Goal: Information Seeking & Learning: Learn about a topic

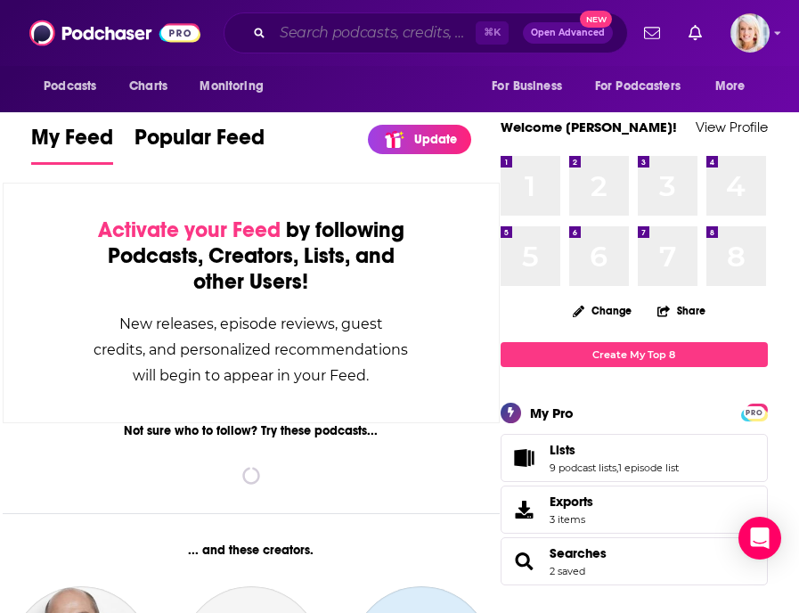
click at [369, 41] on input "Search podcasts, credits, & more..." at bounding box center [373, 33] width 203 height 28
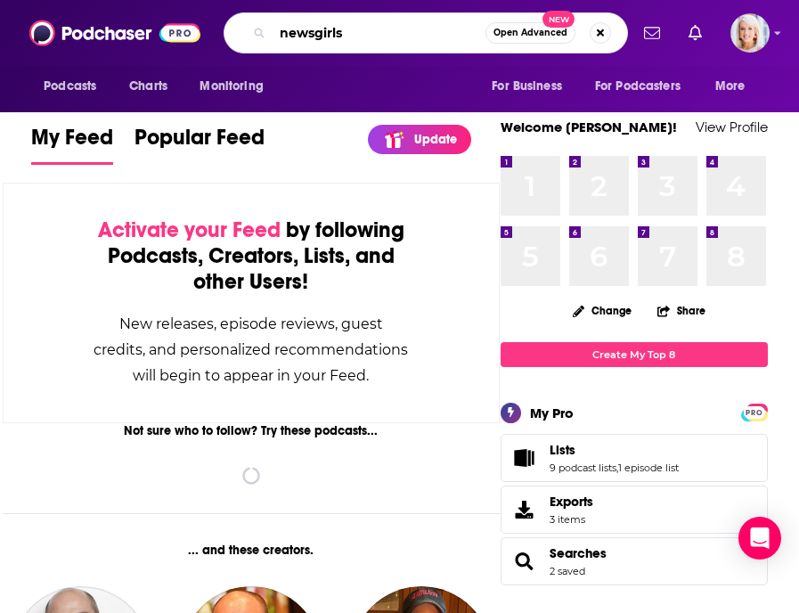
type input "newsgirls"
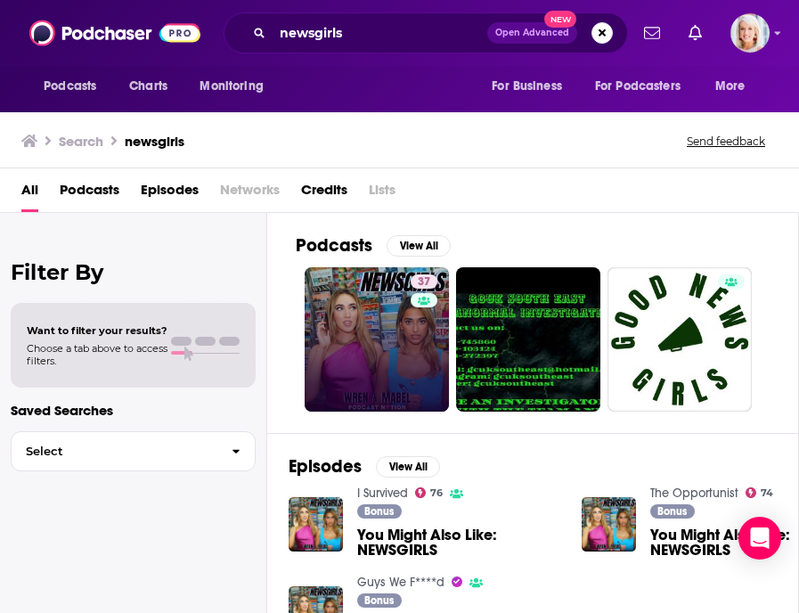
click at [371, 316] on link "37" at bounding box center [377, 339] width 144 height 144
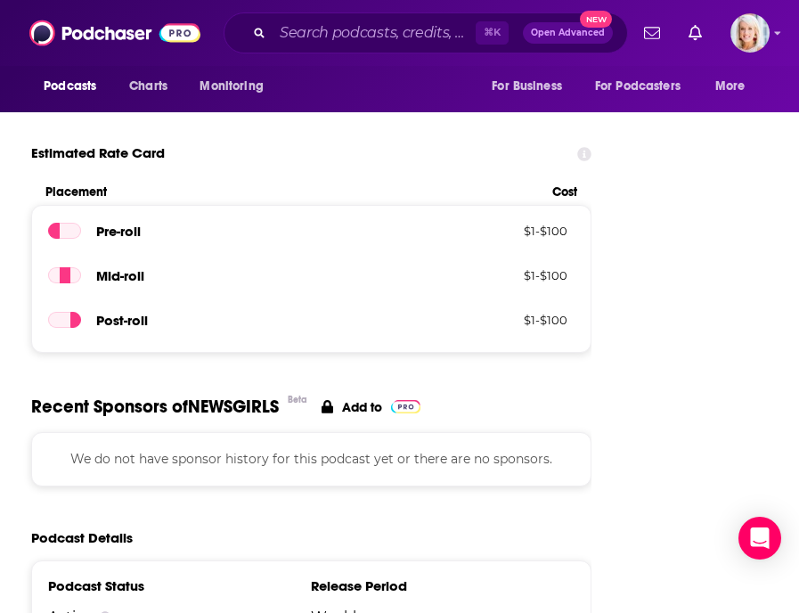
scroll to position [2089, 0]
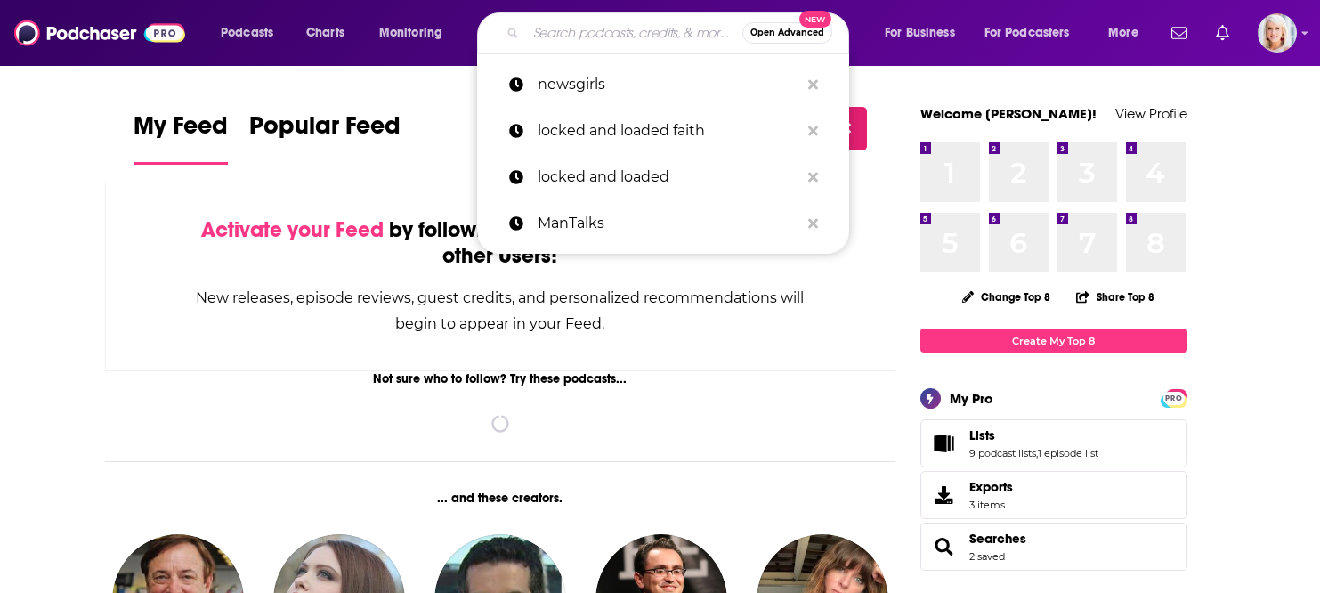
click at [540, 41] on input "Search podcasts, credits, & more..." at bounding box center [634, 33] width 216 height 28
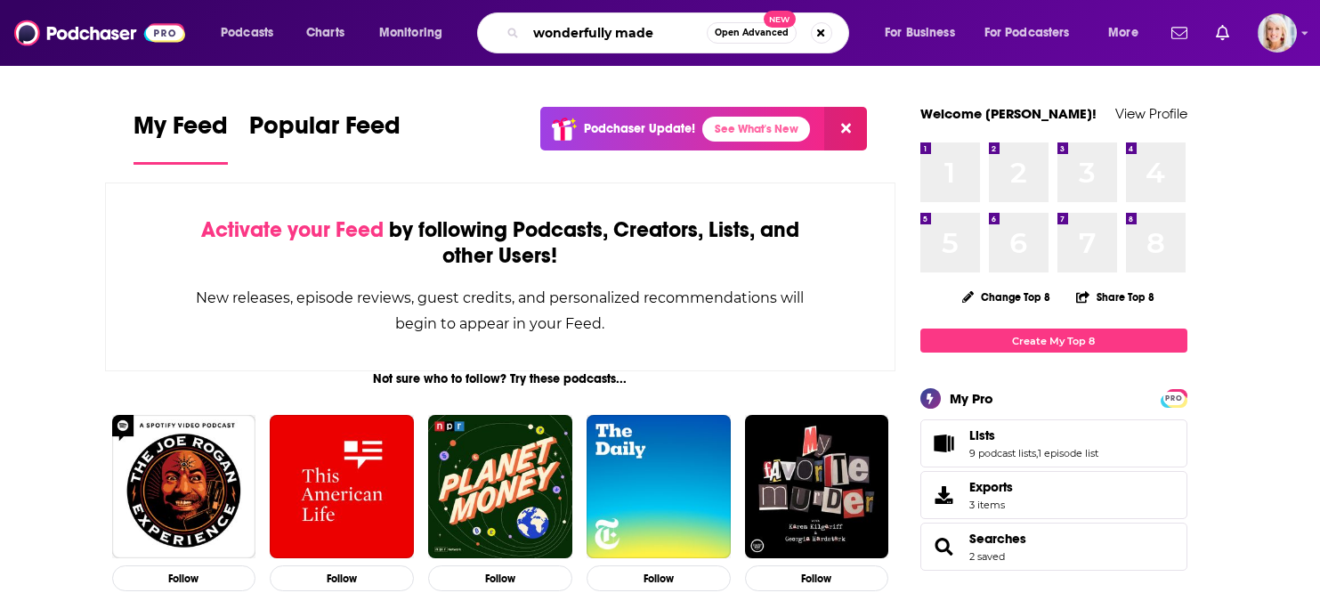
type input "wonderfully made"
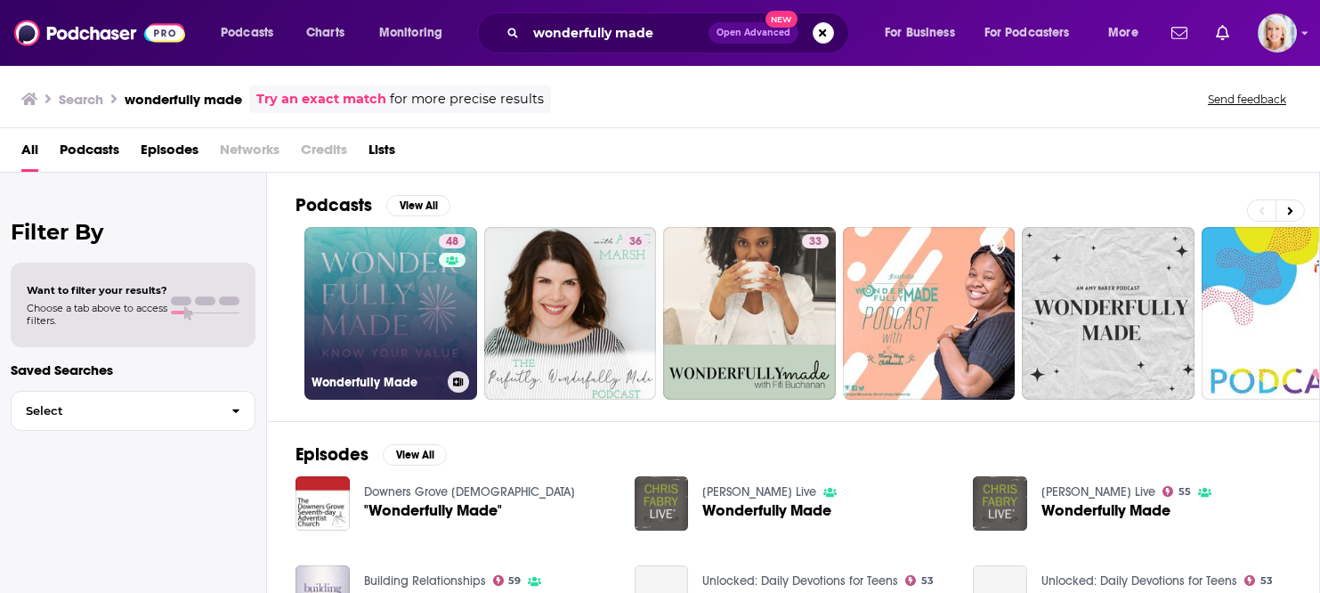
click at [408, 338] on link "48 Wonderfully Made" at bounding box center [391, 313] width 173 height 173
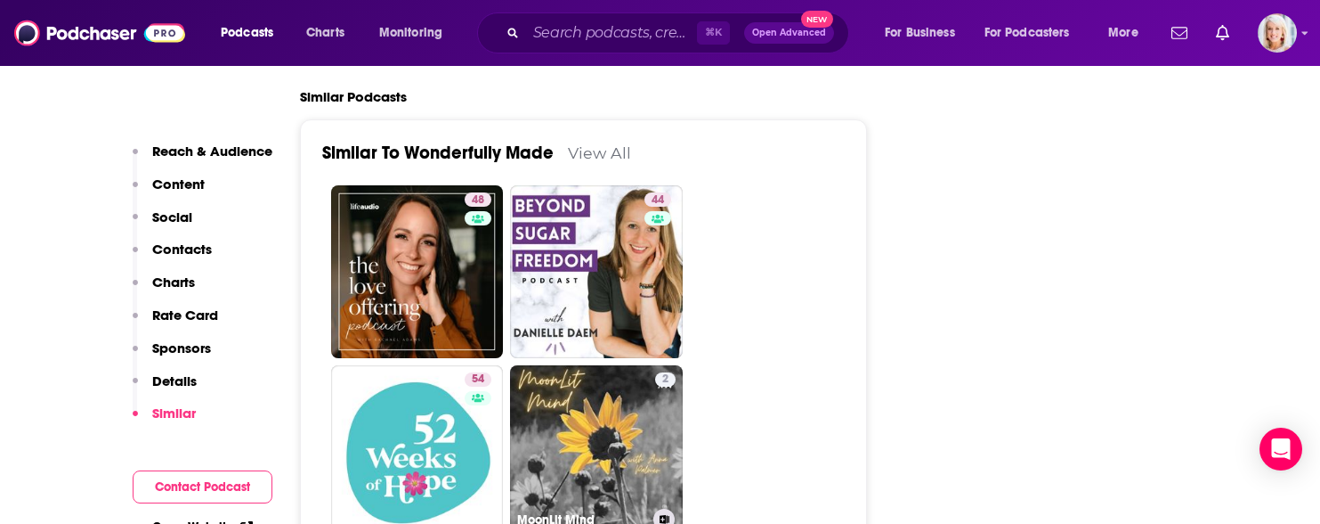
scroll to position [3097, 0]
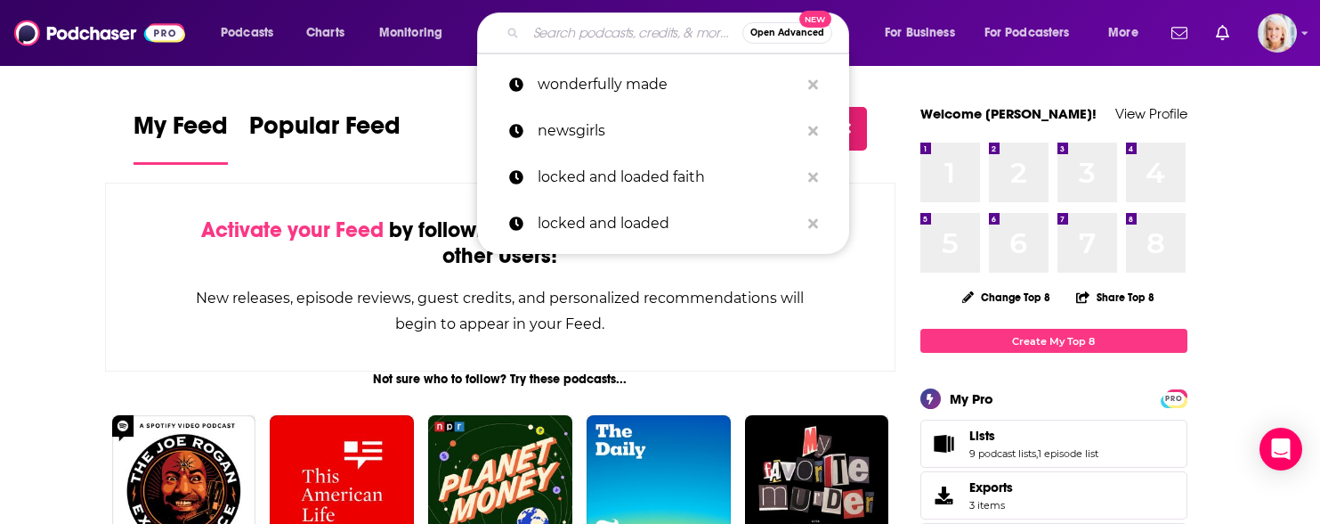
click at [528, 41] on input "Search podcasts, credits, & more..." at bounding box center [634, 33] width 216 height 28
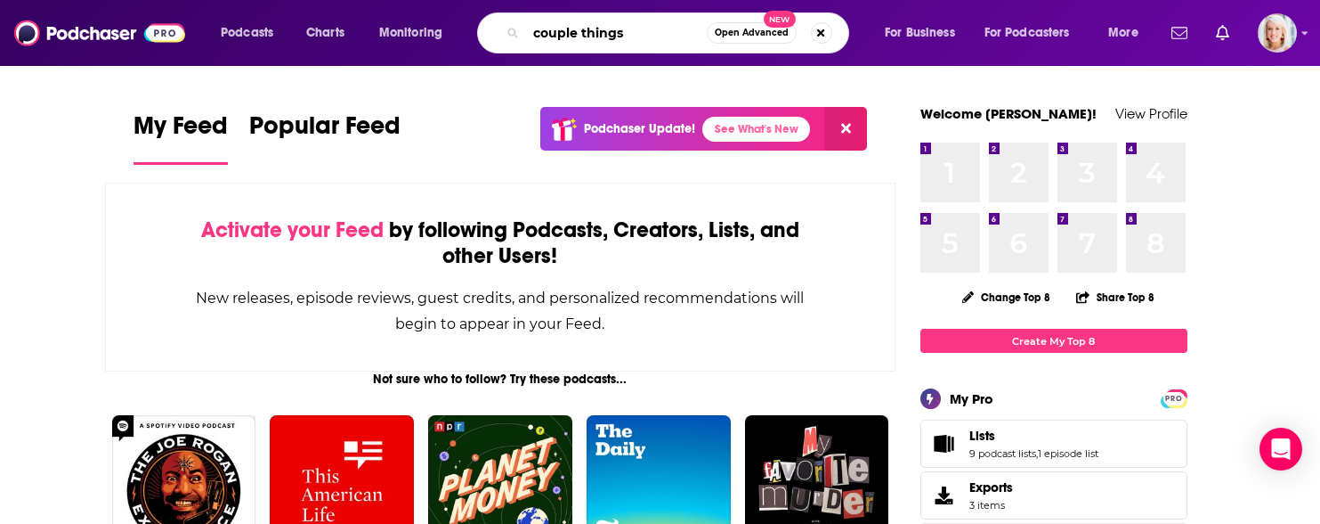
type input "couple things"
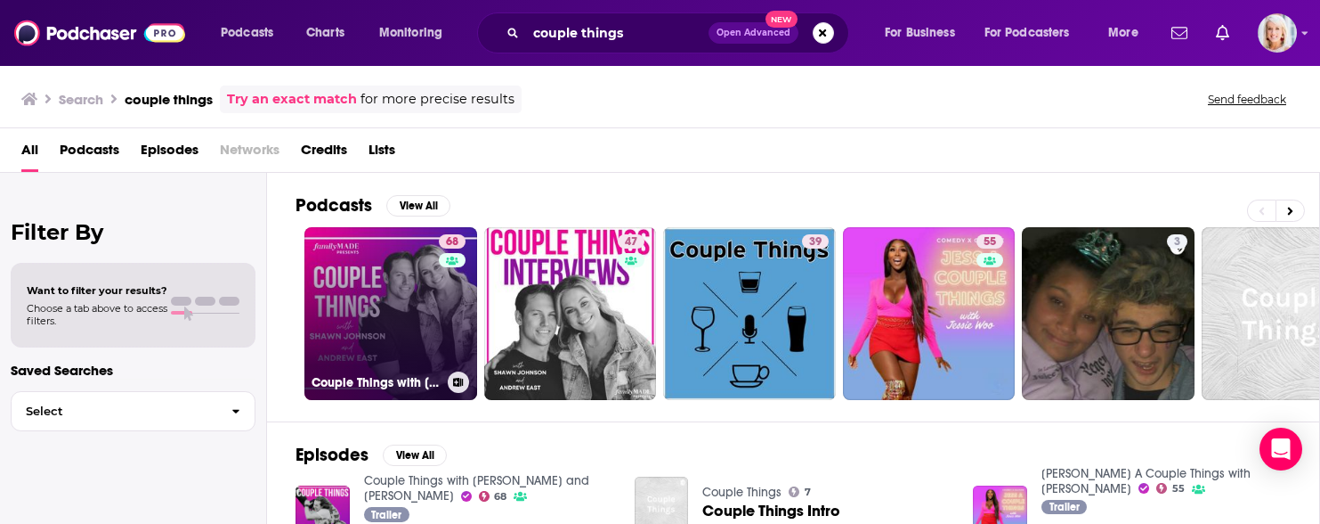
click at [418, 375] on h3 "Couple Things with Shawn and Andrew" at bounding box center [376, 382] width 129 height 15
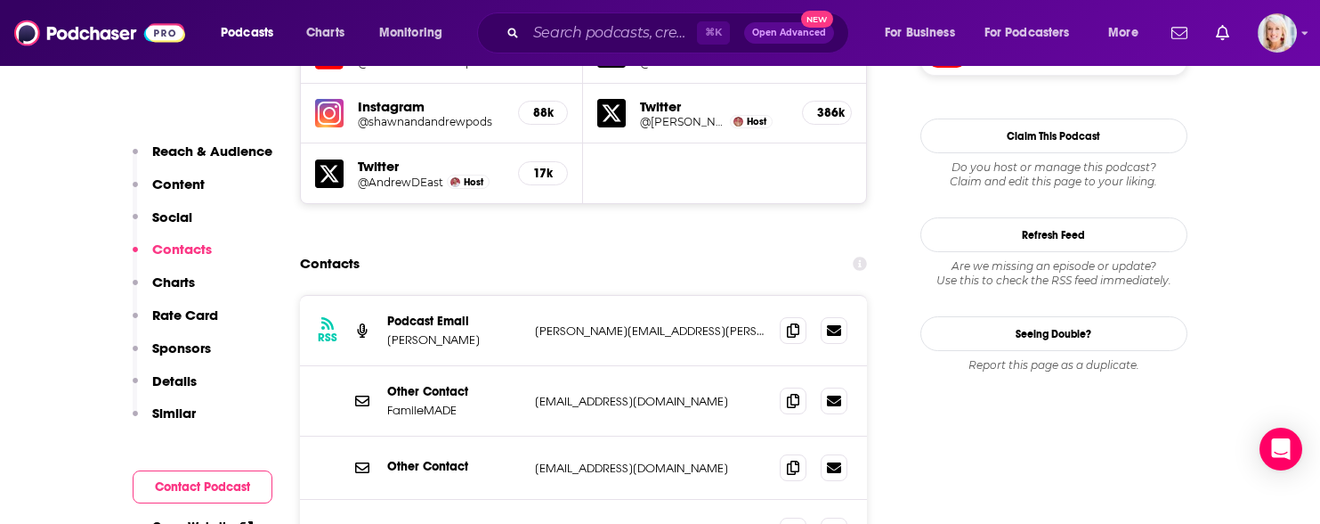
scroll to position [1706, 0]
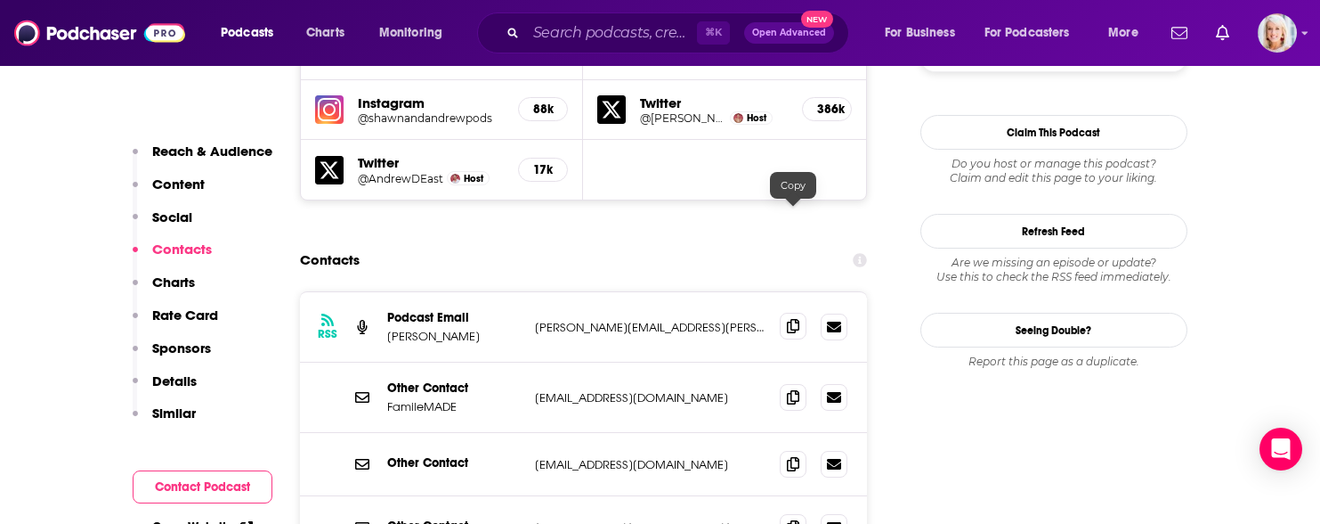
click at [790, 319] on icon at bounding box center [793, 326] width 12 height 14
click at [792, 456] on icon at bounding box center [793, 463] width 12 height 14
click at [793, 513] on span at bounding box center [793, 526] width 27 height 27
